Goal: Navigation & Orientation: Find specific page/section

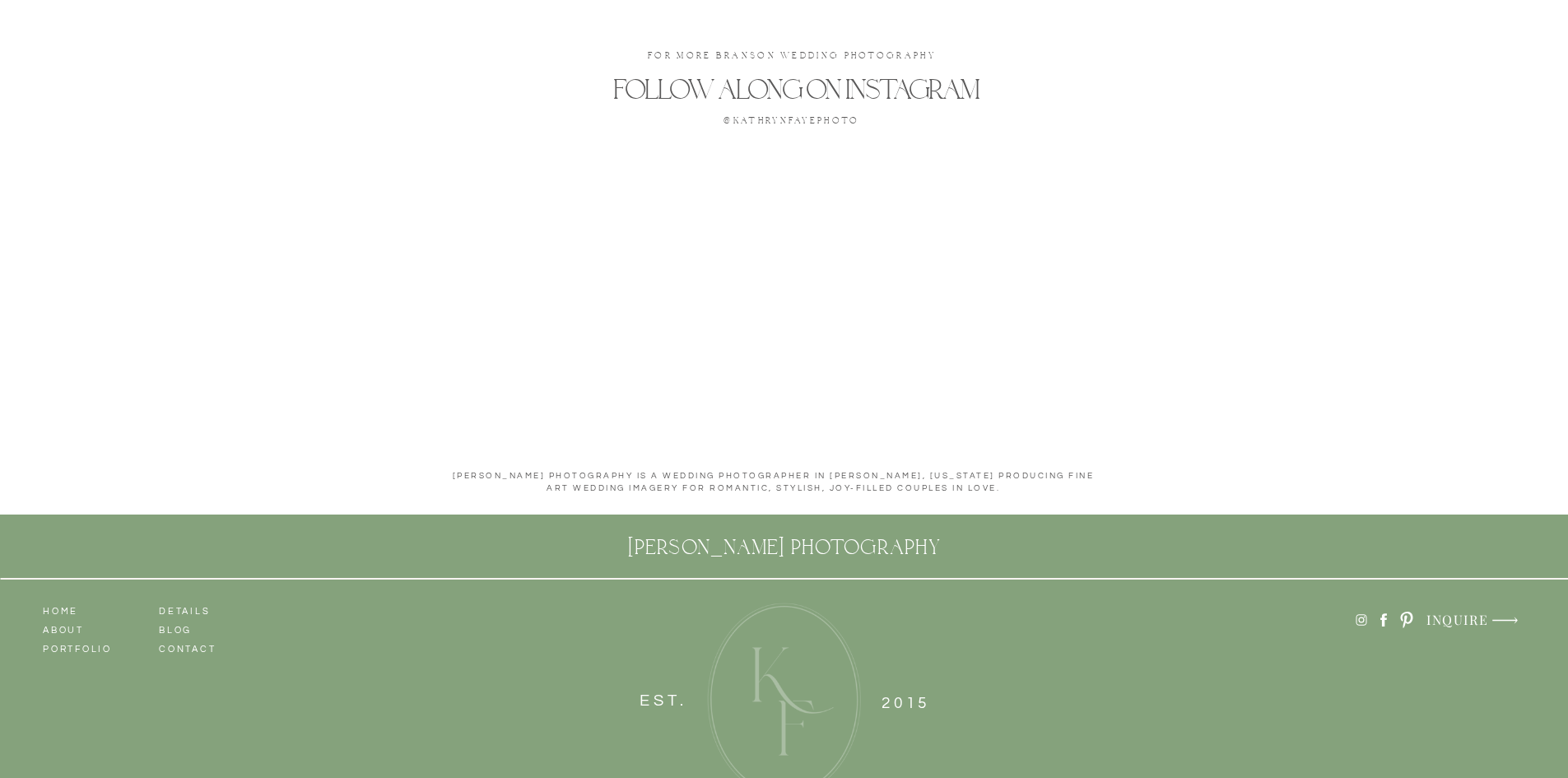
scroll to position [7754, 0]
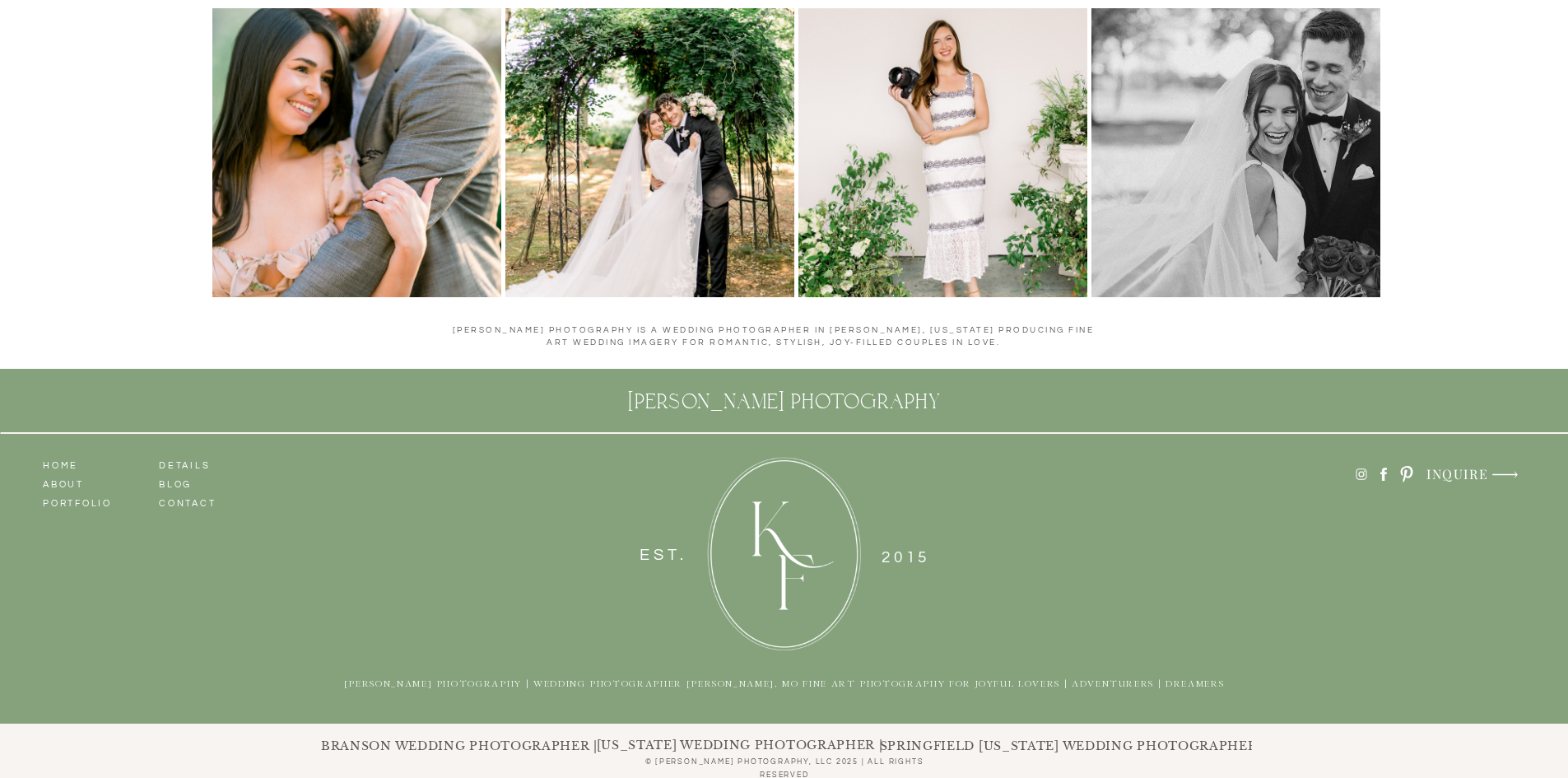
click at [1384, 468] on icon at bounding box center [1383, 474] width 7 height 14
click at [1365, 473] on icon at bounding box center [1361, 474] width 14 height 15
click at [1379, 471] on icon at bounding box center [1384, 474] width 18 height 19
click at [180, 500] on h3 "contact" at bounding box center [205, 501] width 93 height 15
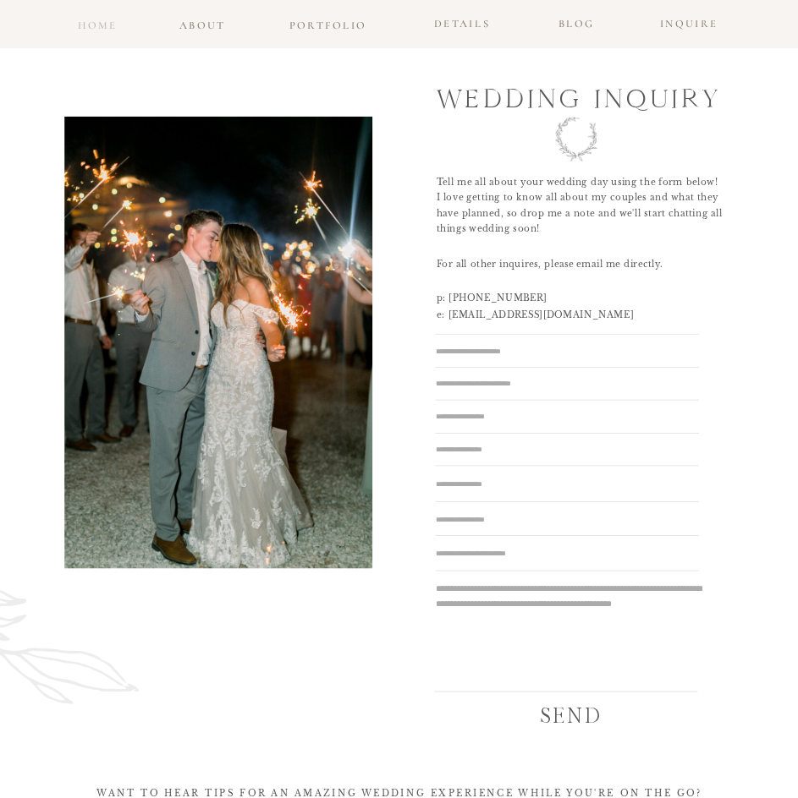
click at [91, 25] on h3 "home" at bounding box center [98, 22] width 44 height 12
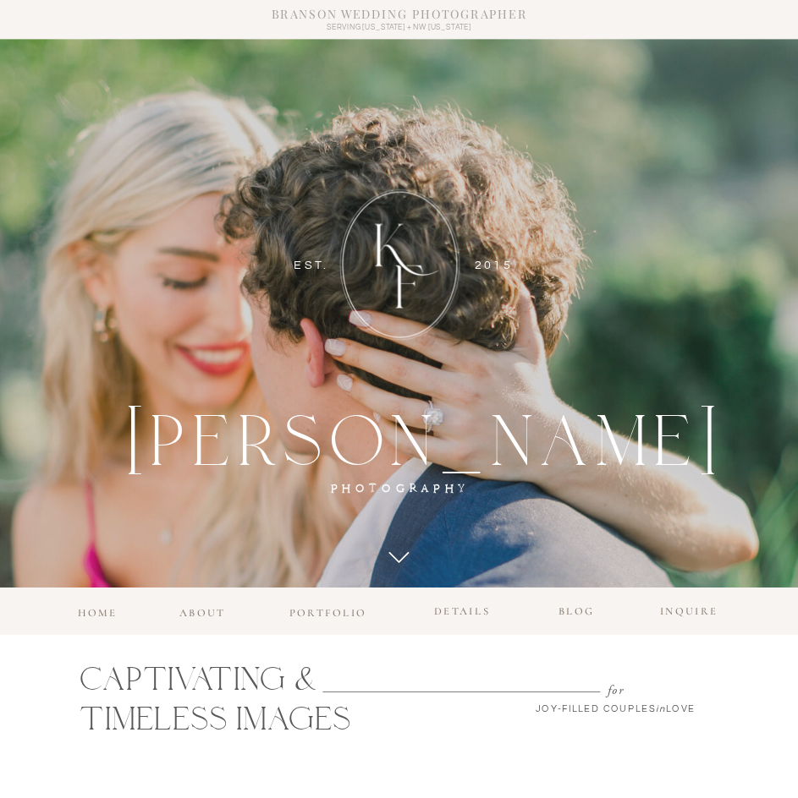
click at [344, 458] on h2 "[PERSON_NAME]" at bounding box center [399, 437] width 546 height 86
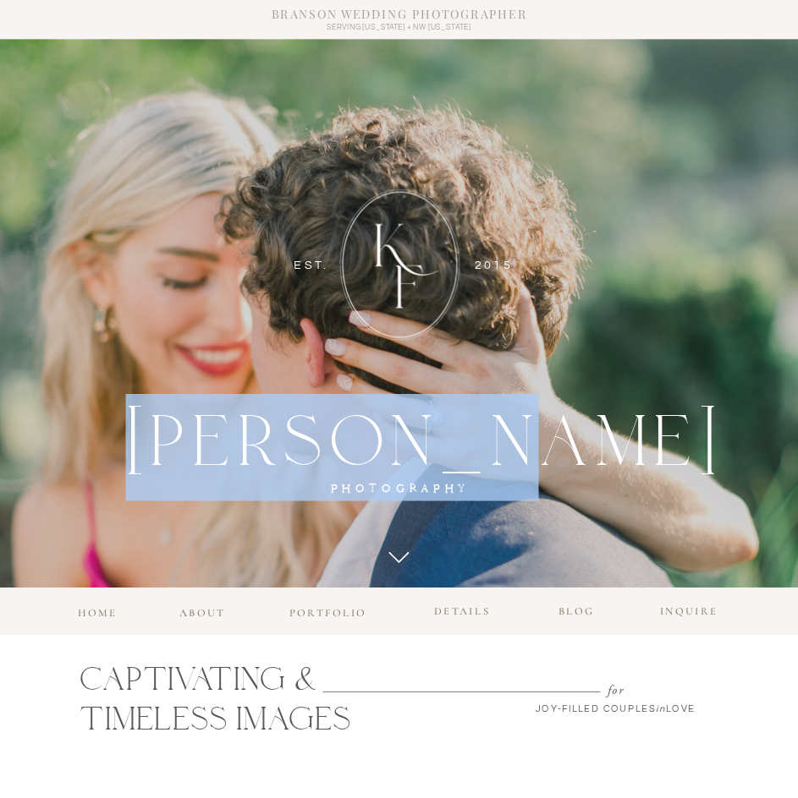
click at [343, 457] on h2 "[PERSON_NAME]" at bounding box center [399, 437] width 546 height 86
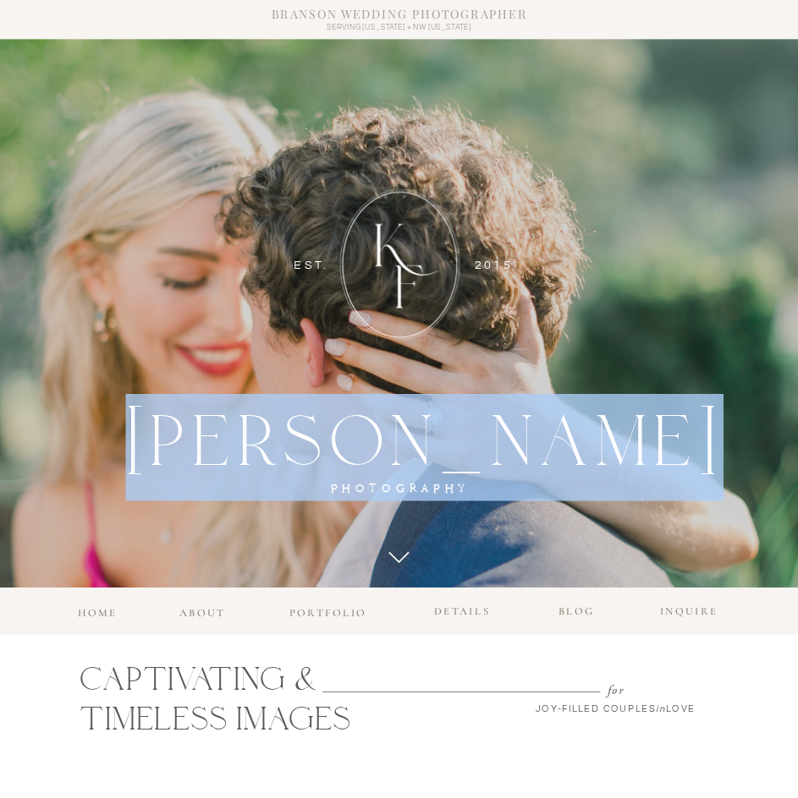
click at [343, 457] on h2 "[PERSON_NAME]" at bounding box center [399, 437] width 546 height 86
copy h2 "[PERSON_NAME]"
